Goal: Transaction & Acquisition: Purchase product/service

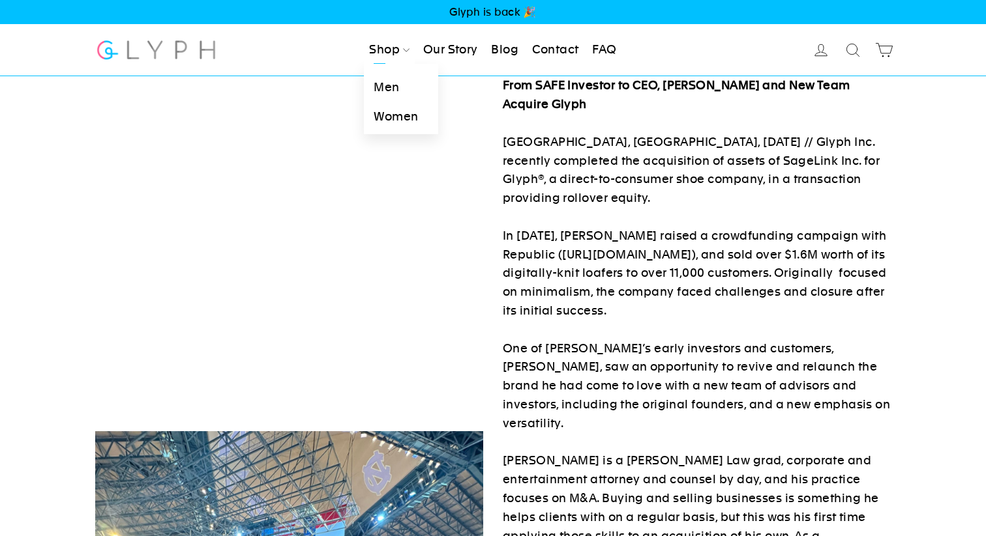
click at [389, 119] on link "Women" at bounding box center [401, 116] width 74 height 29
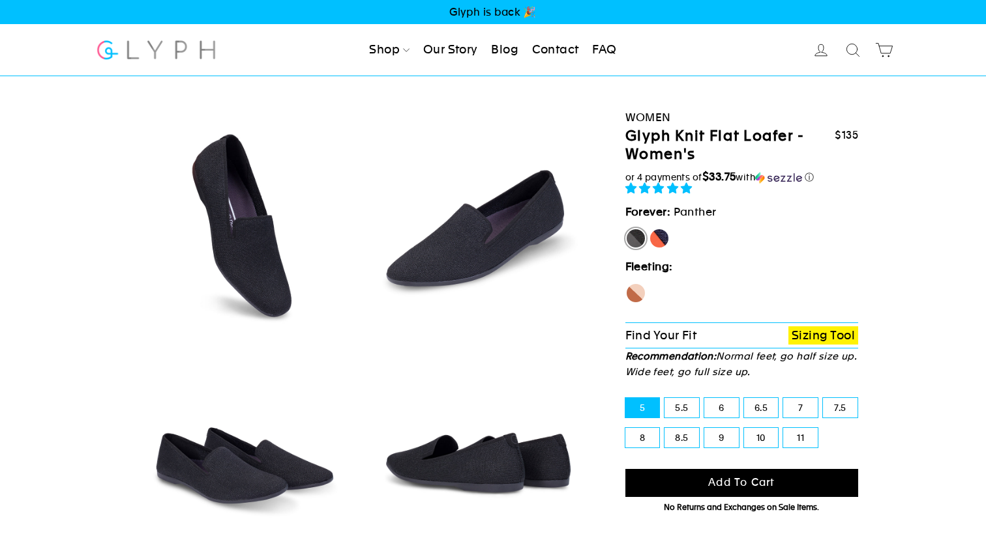
select select "highest-rating"
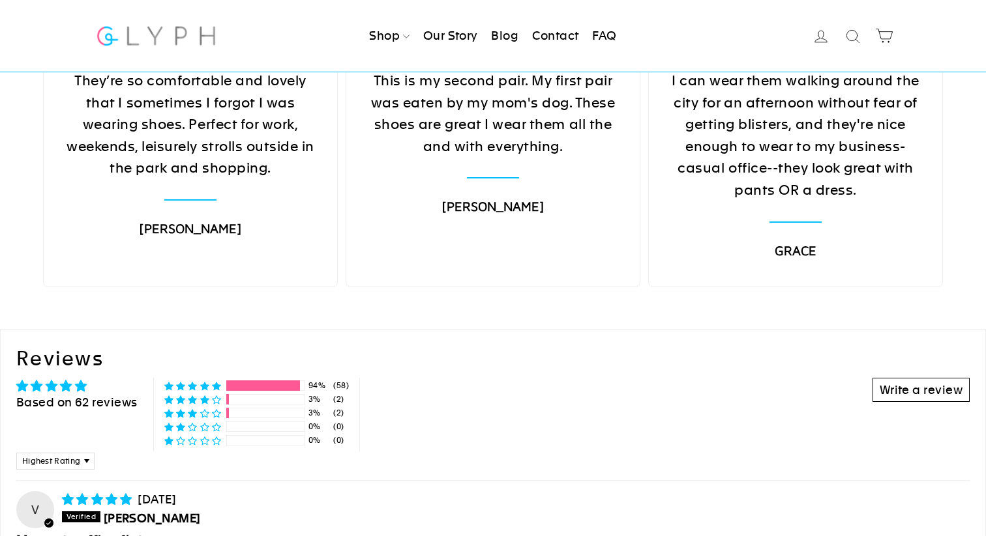
scroll to position [5068, 0]
